Goal: Information Seeking & Learning: Learn about a topic

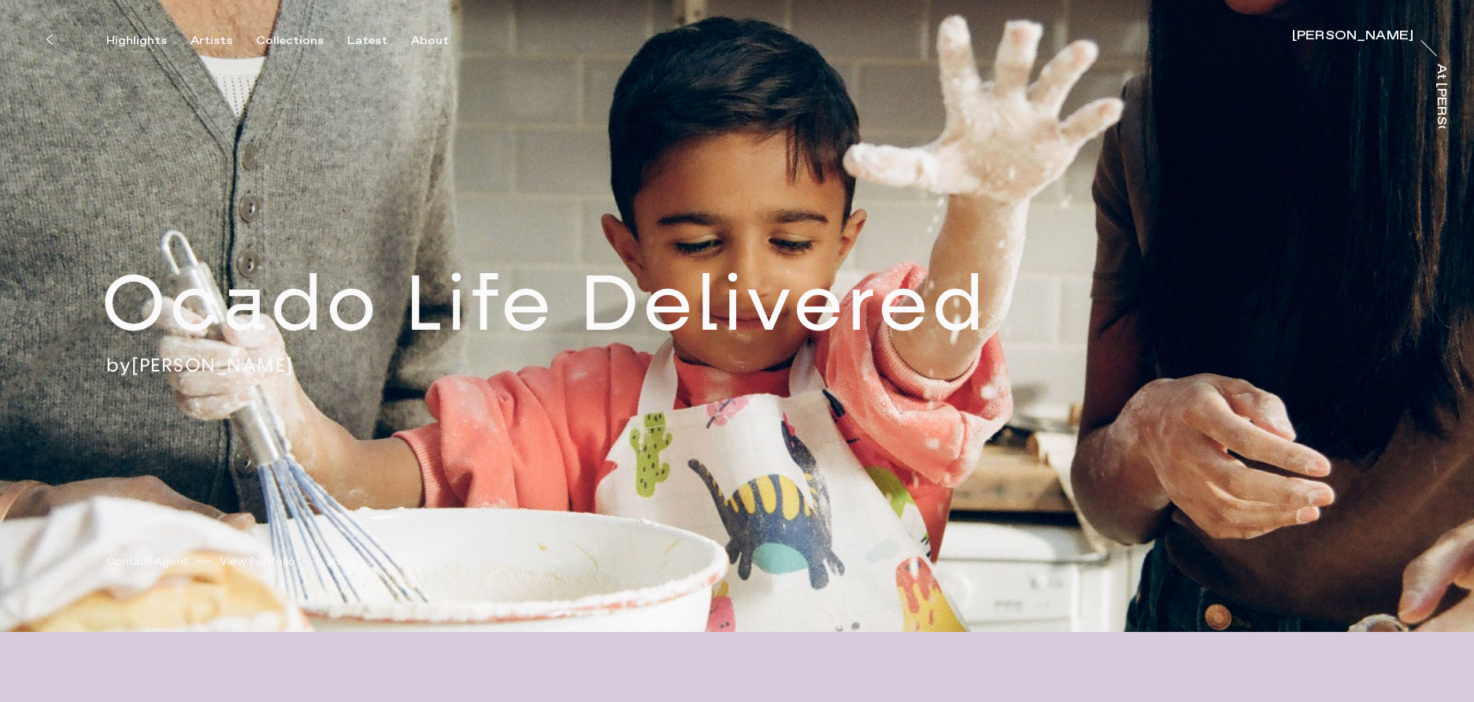
click at [53, 39] on button at bounding box center [48, 39] width 35 height 35
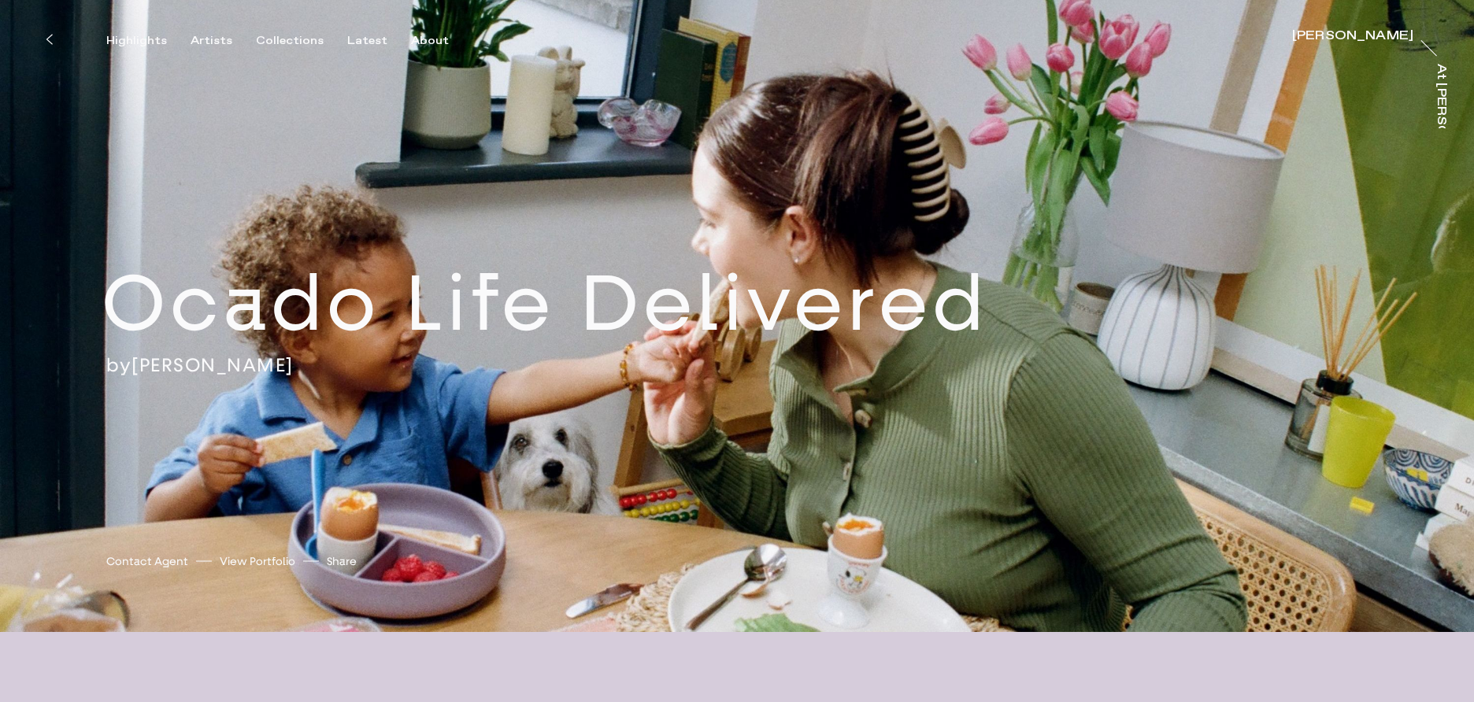
click at [53, 38] on button at bounding box center [48, 39] width 35 height 35
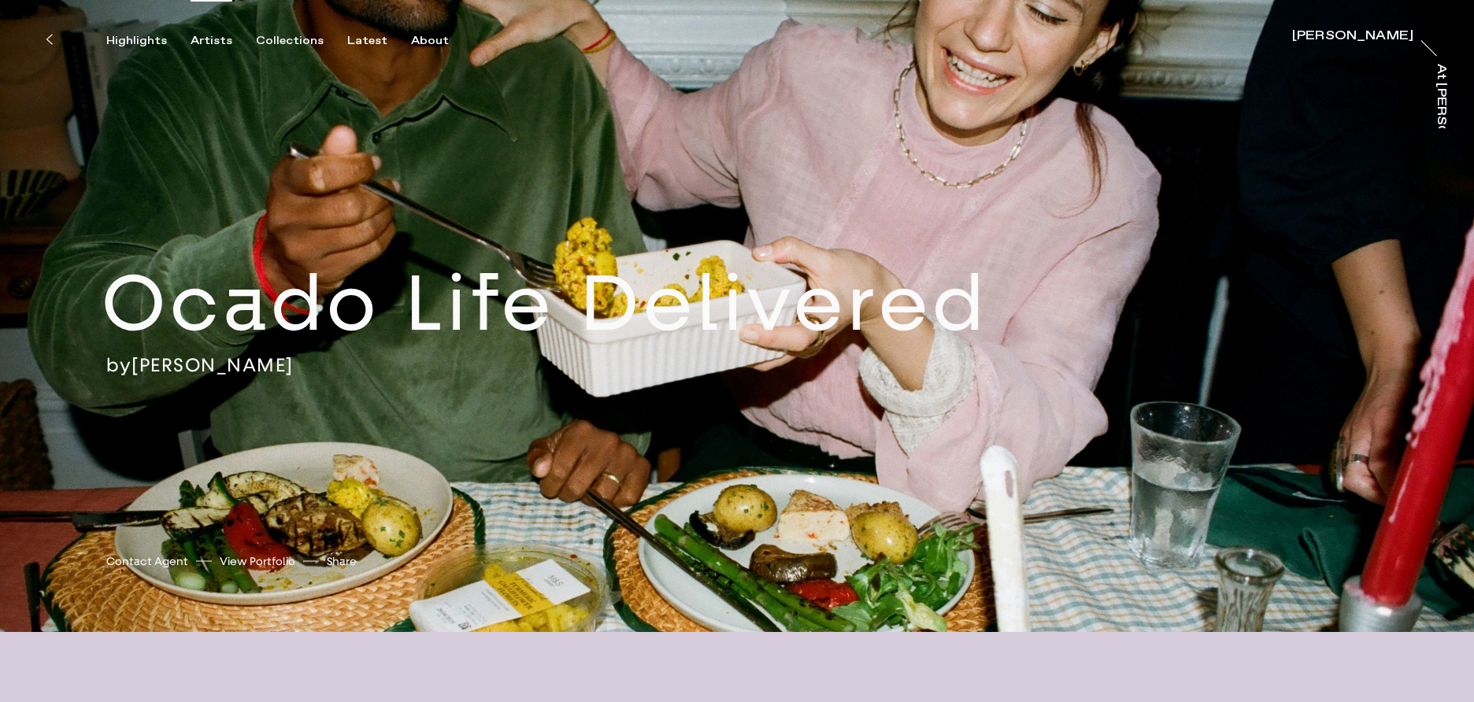
click at [198, 39] on div "Artists" at bounding box center [212, 41] width 42 height 14
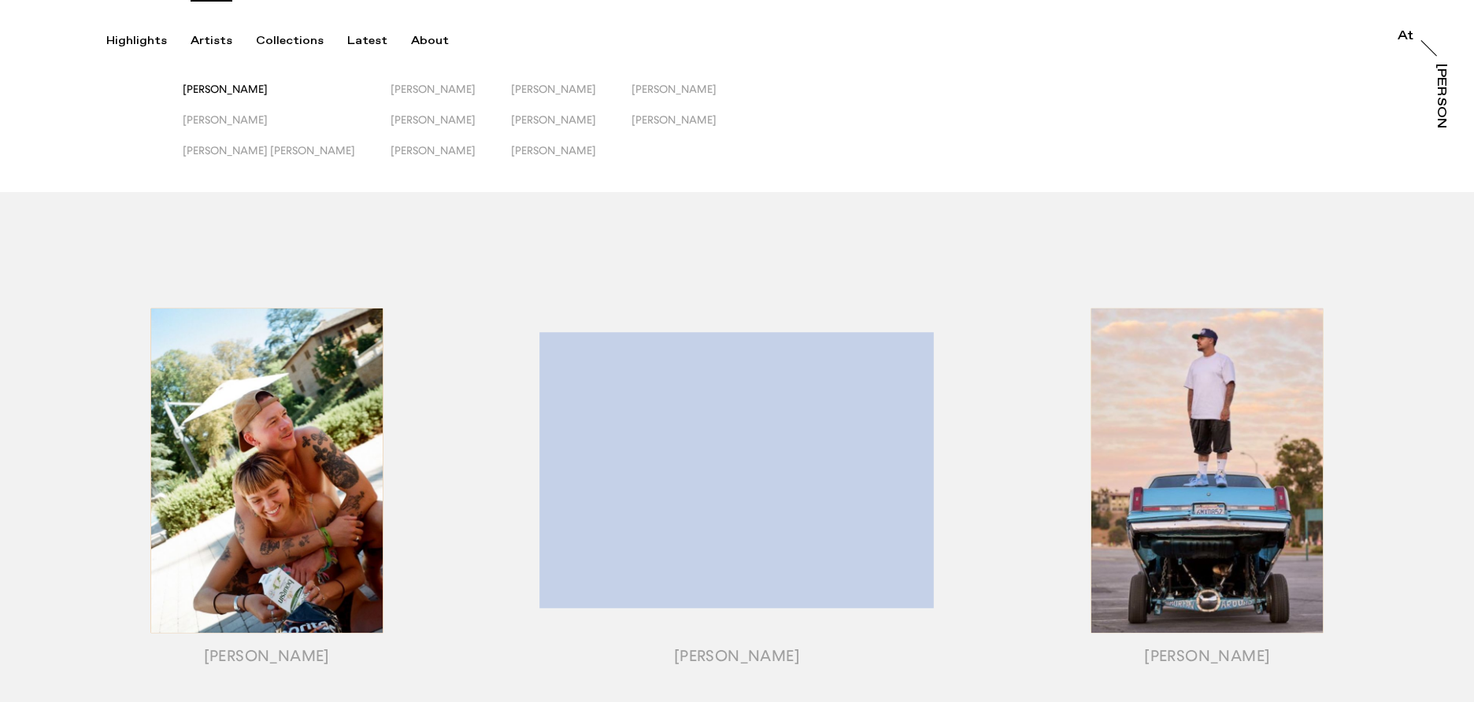
click at [237, 86] on span "[PERSON_NAME]" at bounding box center [225, 89] width 85 height 13
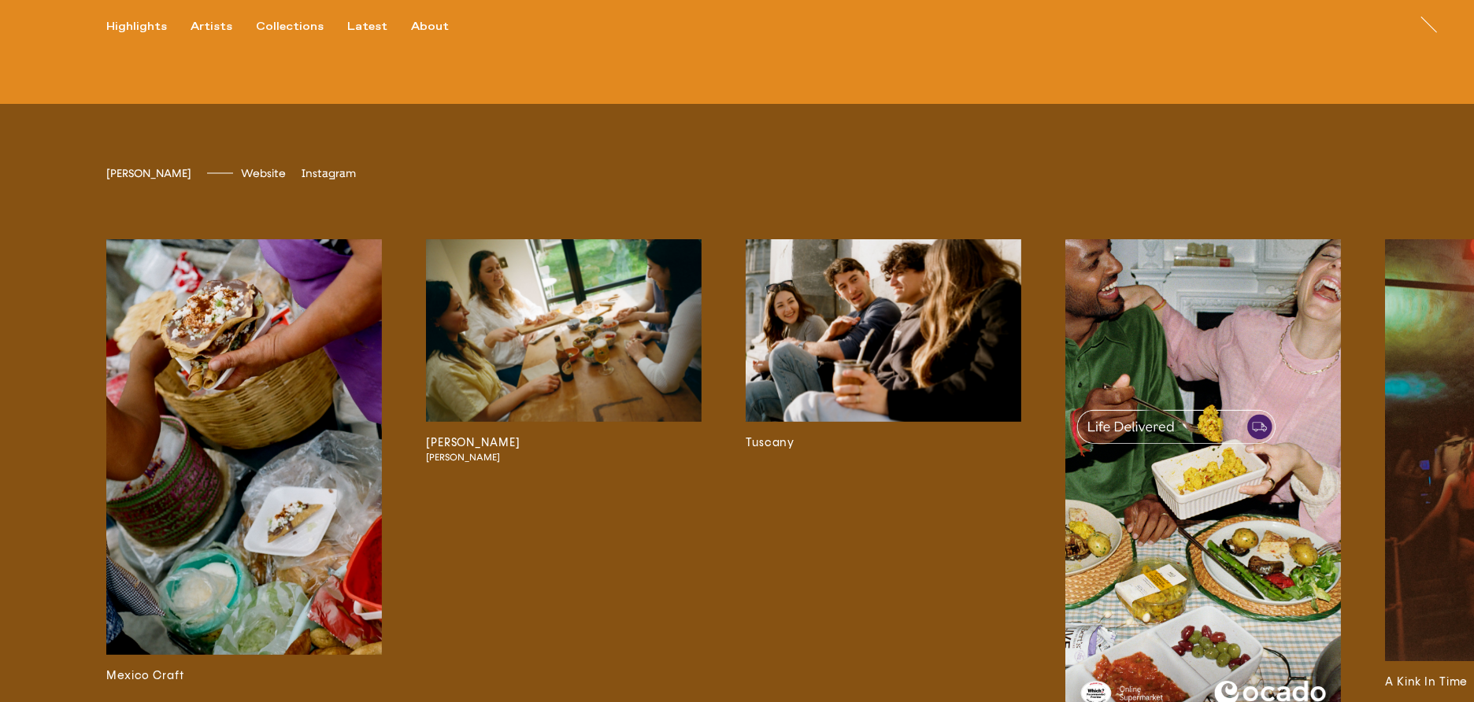
scroll to position [3561, 0]
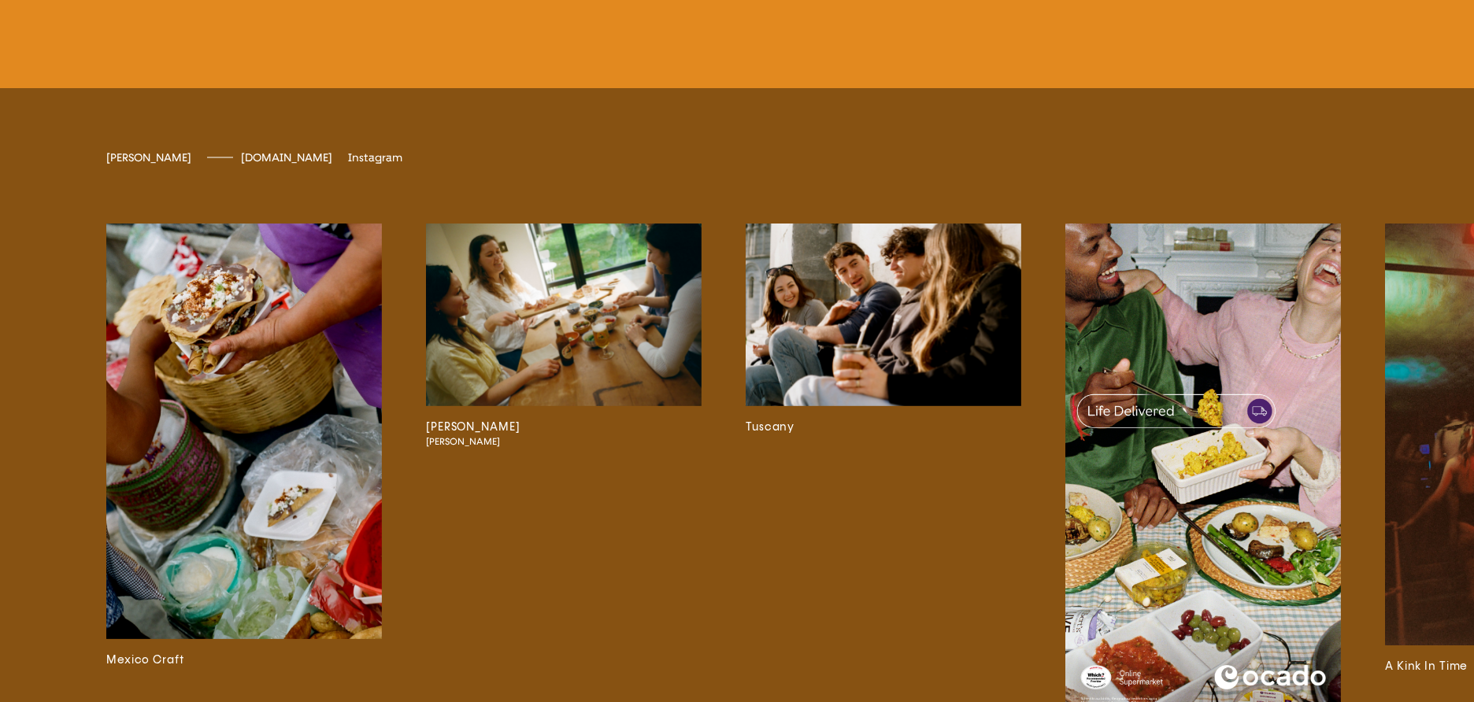
click at [288, 165] on span "emilyscarlettromain.com" at bounding box center [286, 157] width 91 height 13
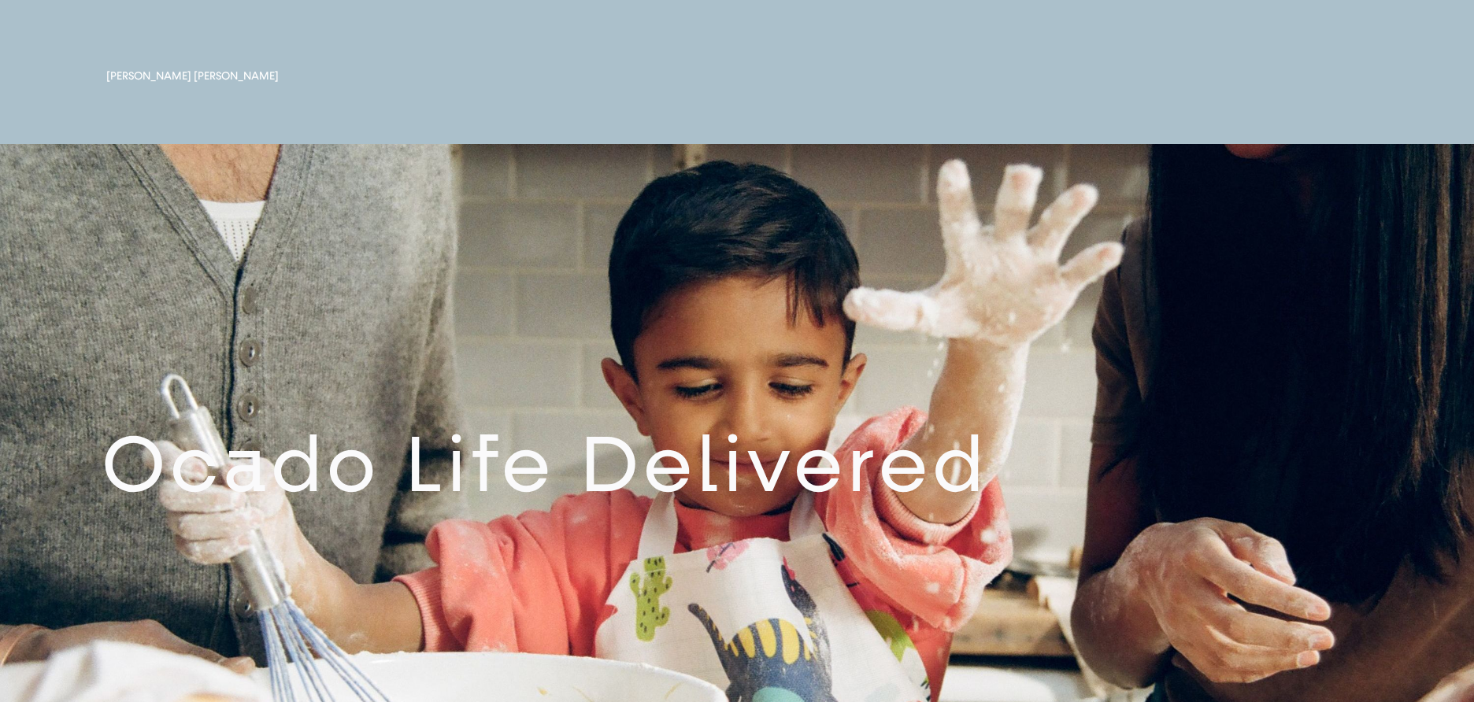
scroll to position [1101, 0]
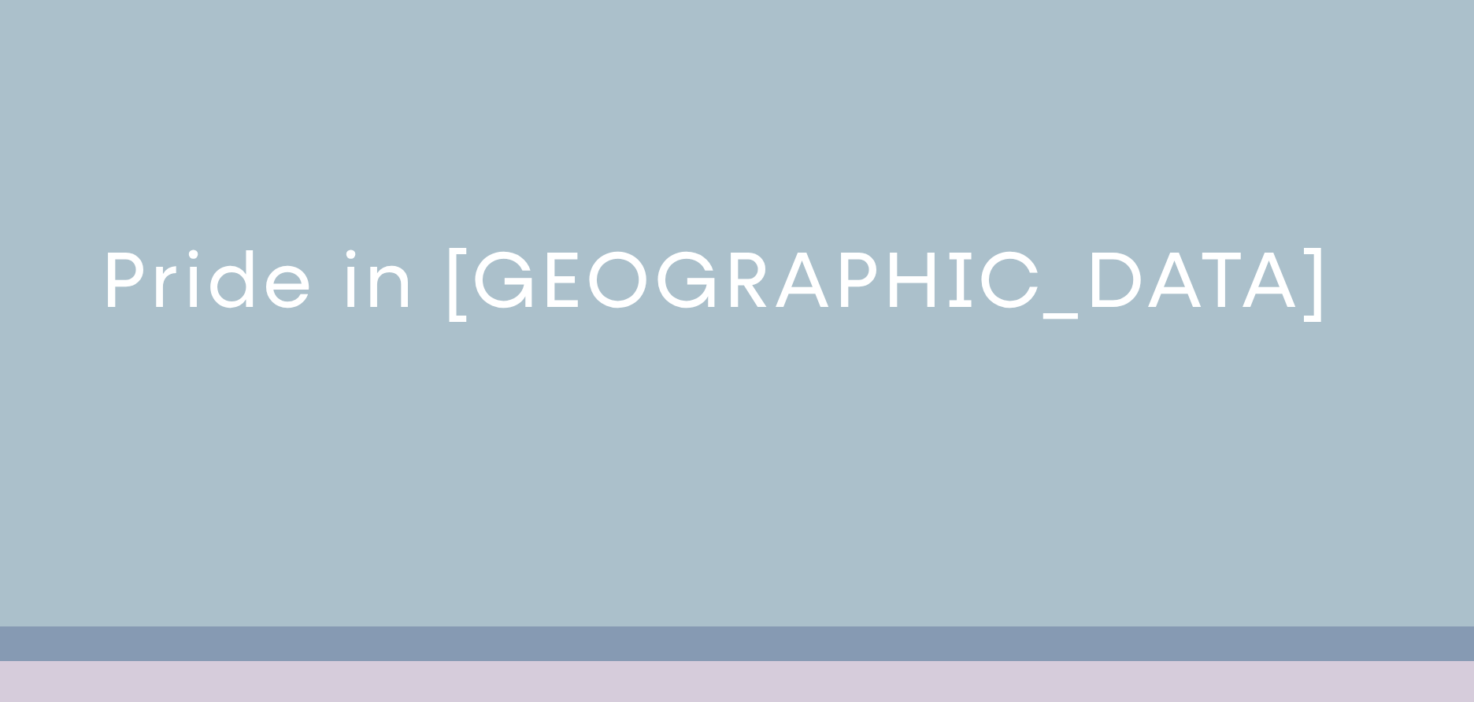
scroll to position [667, 0]
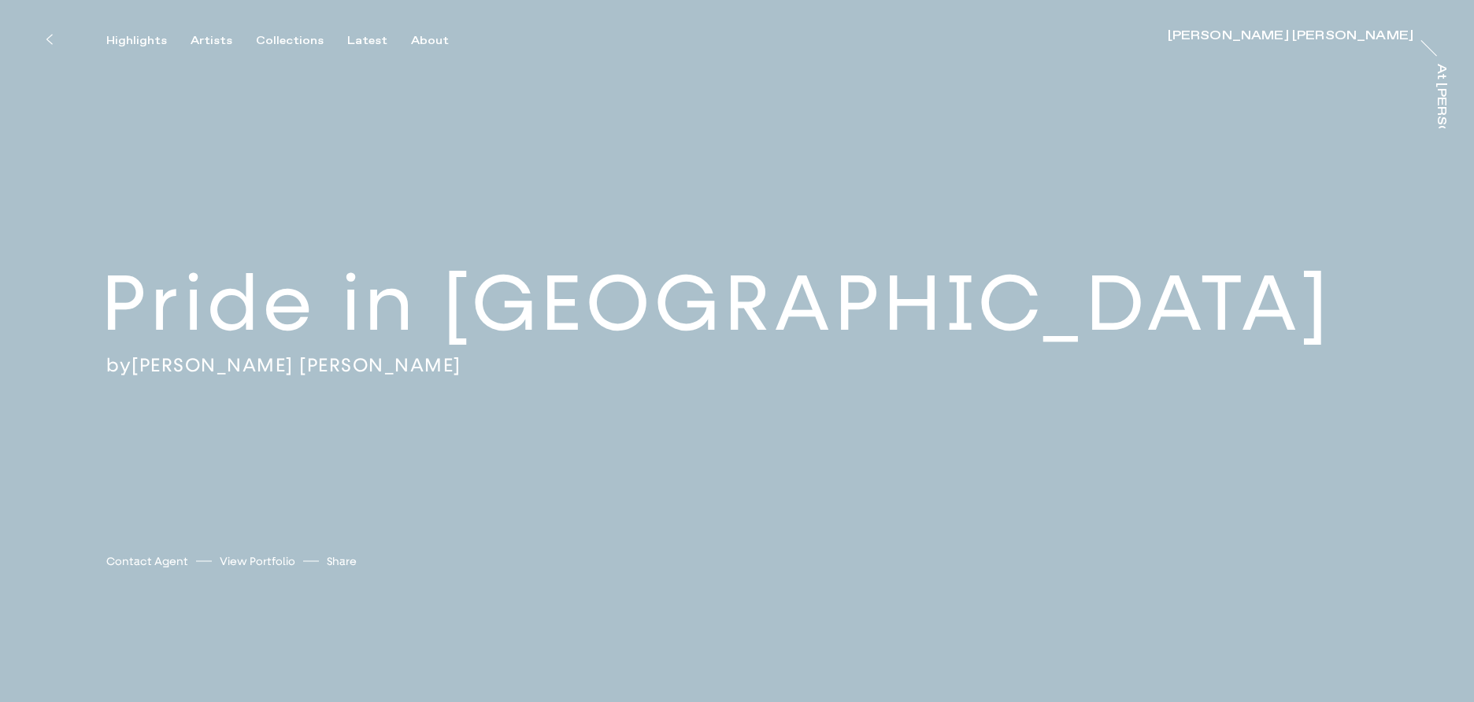
click at [219, 366] on link "[PERSON_NAME] [PERSON_NAME]" at bounding box center [297, 366] width 330 height 24
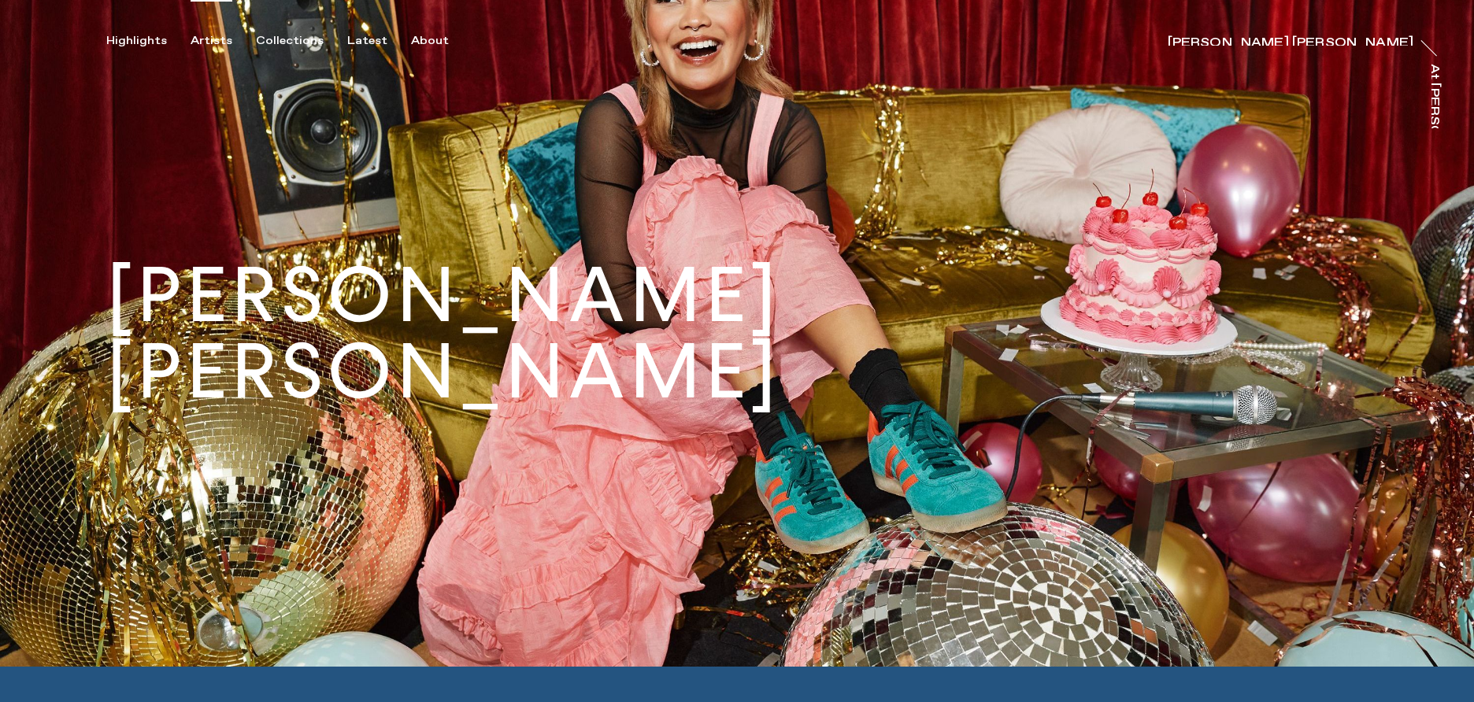
click at [208, 35] on div "Artists" at bounding box center [212, 41] width 42 height 14
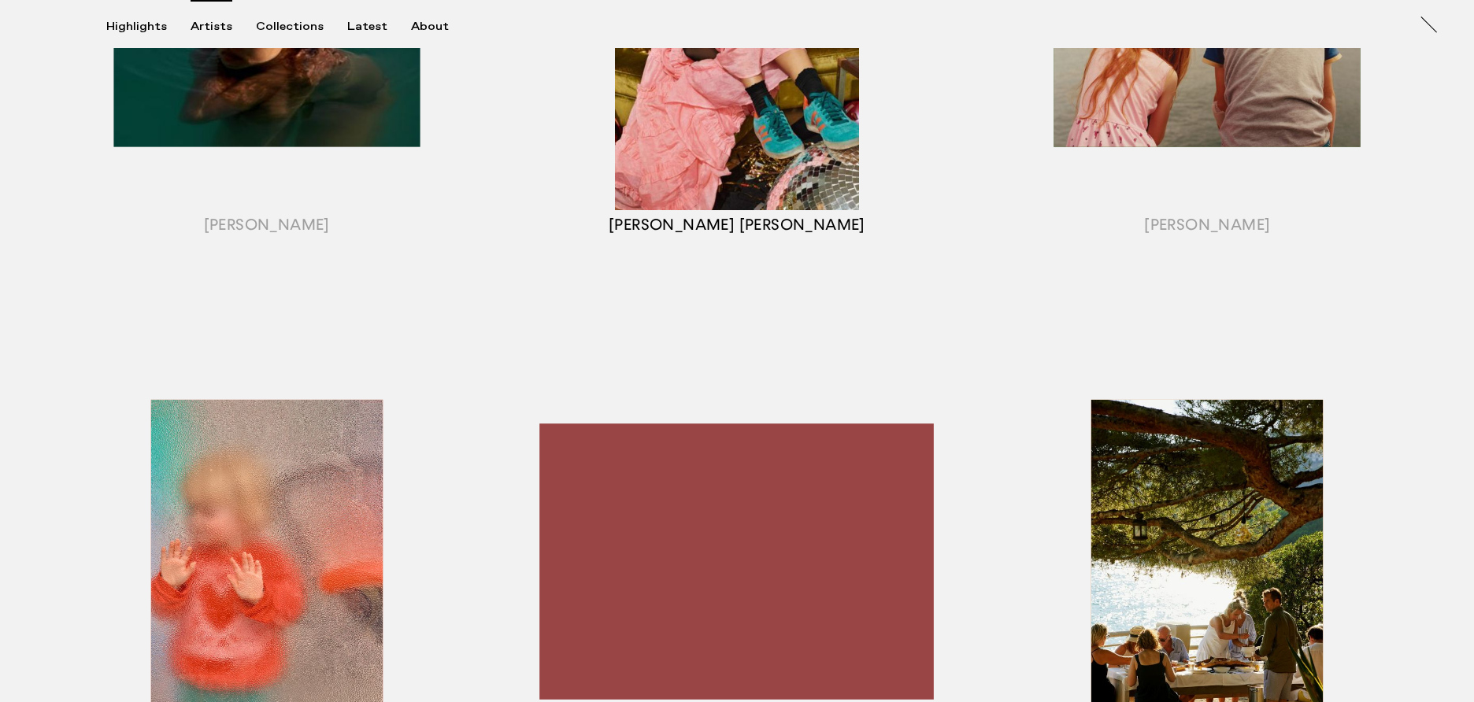
scroll to position [732, 0]
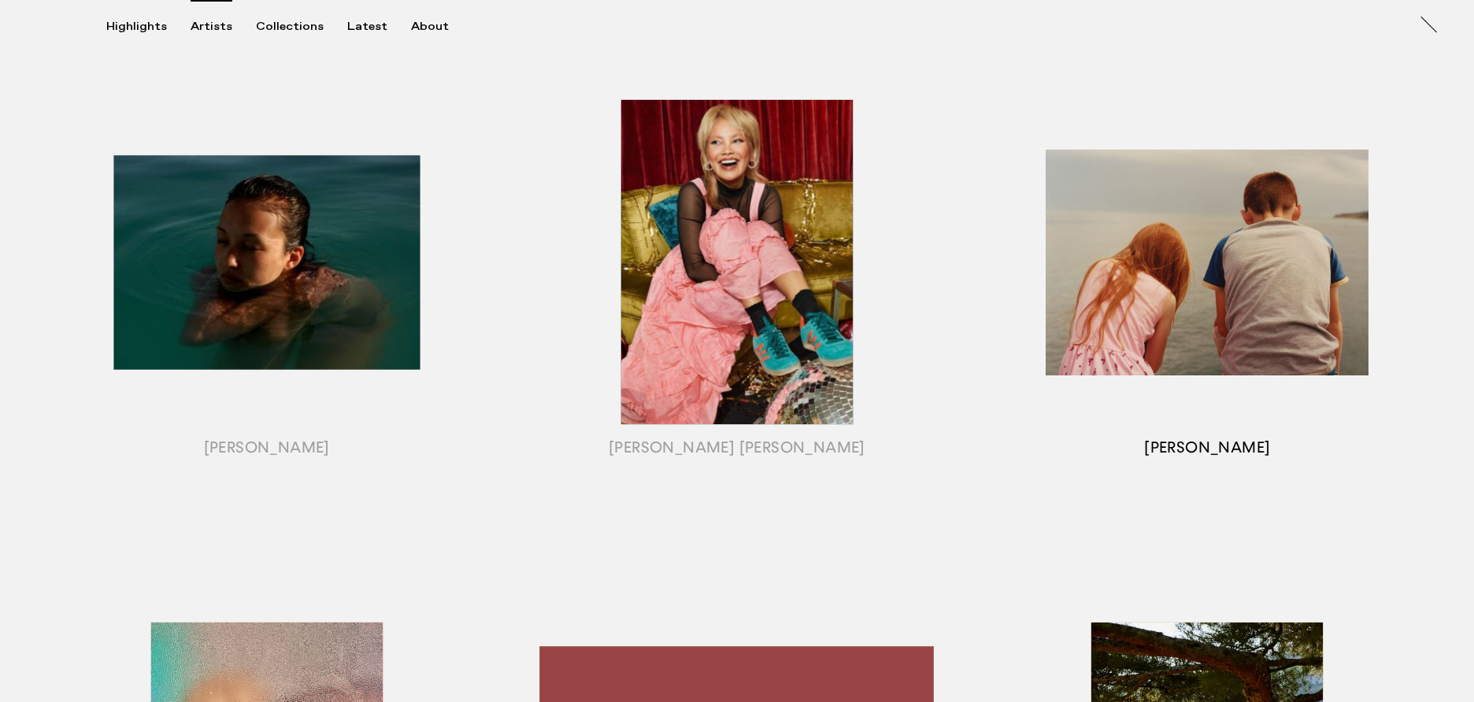
click at [1190, 111] on div "button" at bounding box center [1208, 281] width 470 height 491
